Goal: Transaction & Acquisition: Obtain resource

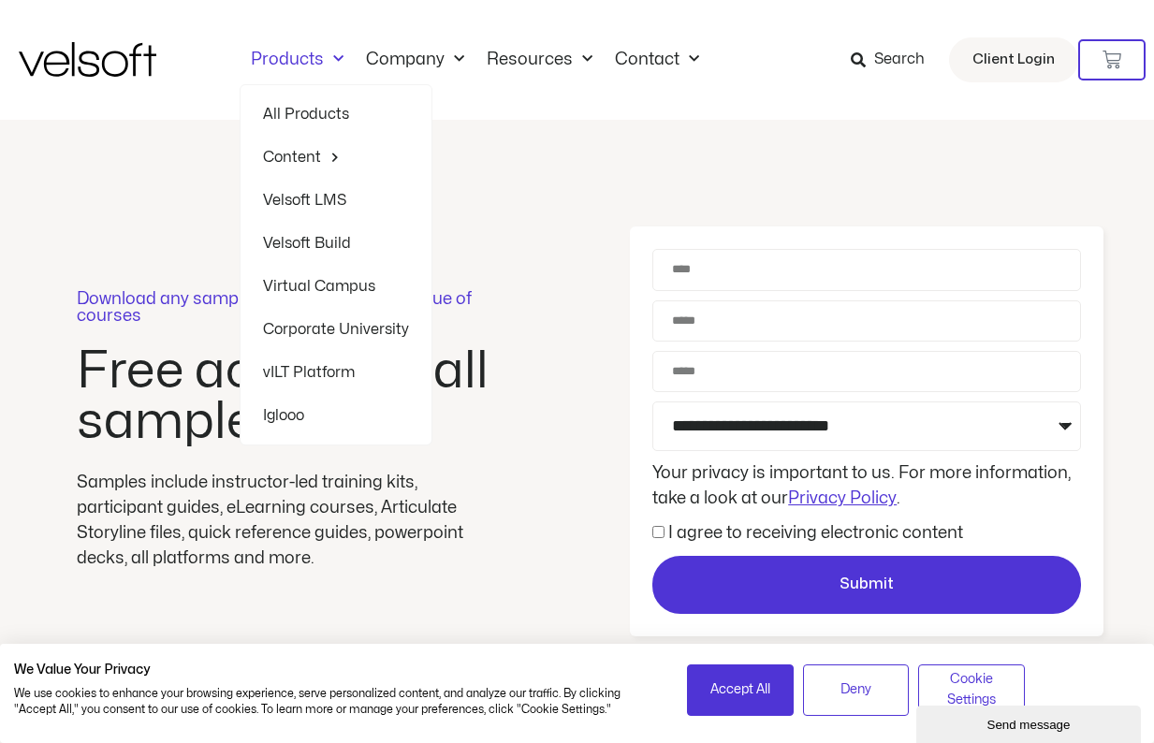
click at [331, 51] on span "Menu" at bounding box center [334, 59] width 20 height 31
